Goal: Check status

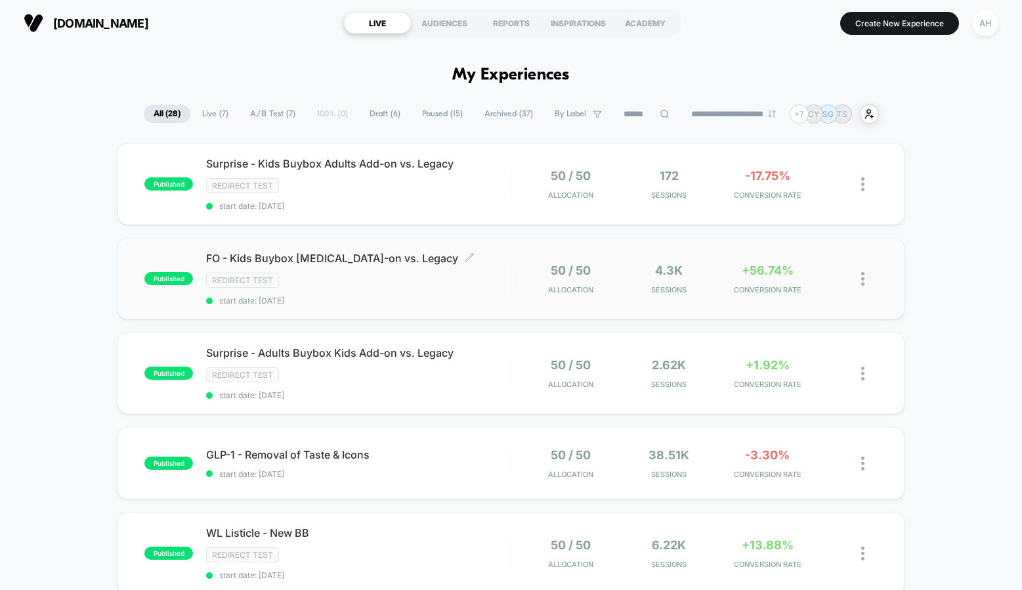
click at [474, 283] on div "Redirect Test" at bounding box center [358, 279] width 305 height 15
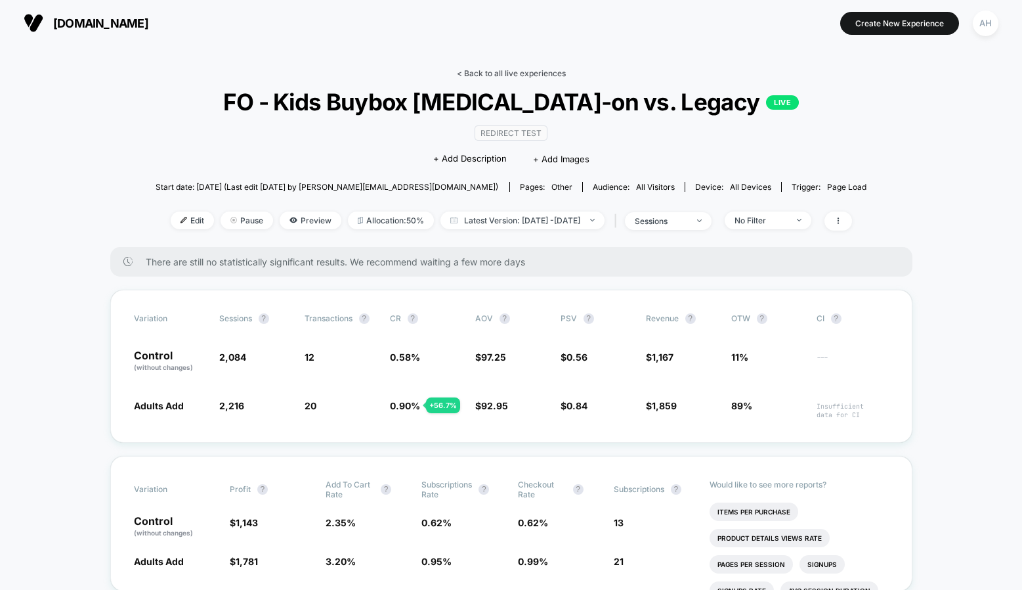
click at [508, 73] on link "< Back to all live experiences" at bounding box center [511, 73] width 109 height 10
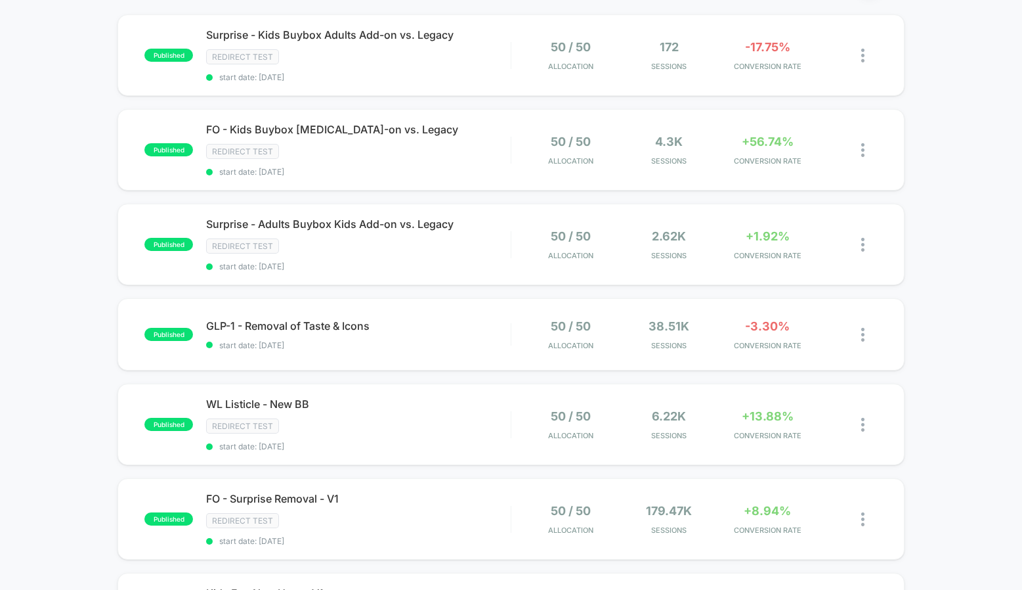
scroll to position [141, 0]
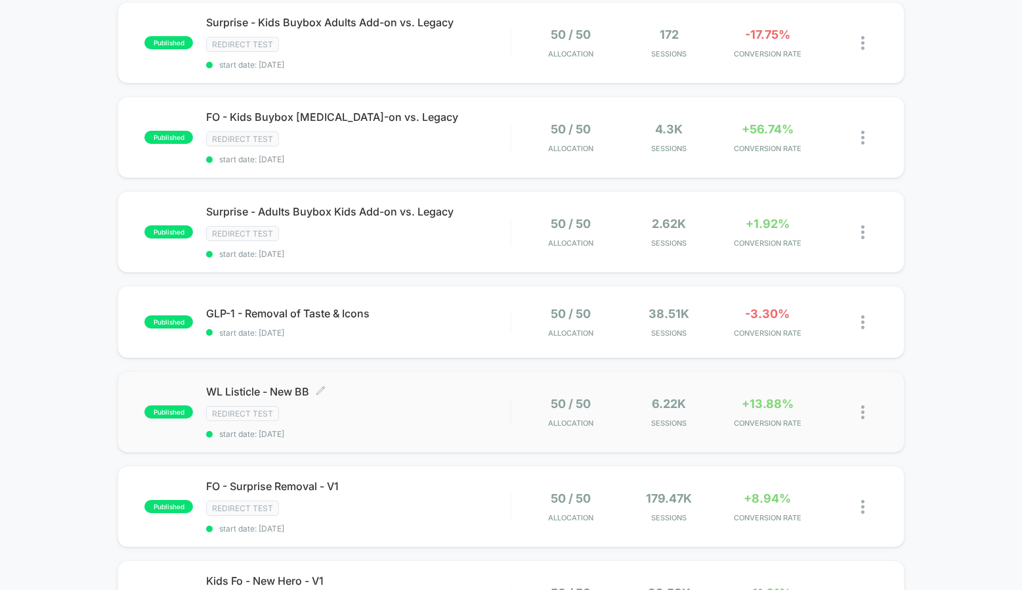
click at [433, 407] on div "Redirect Test" at bounding box center [358, 413] width 305 height 15
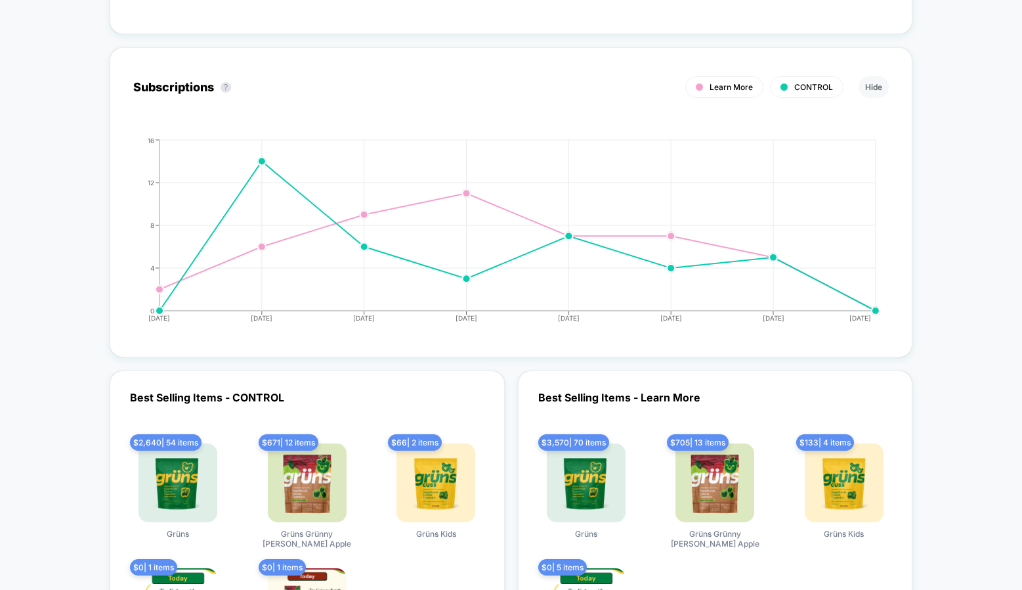
scroll to position [4331, 0]
